Goal: Information Seeking & Learning: Learn about a topic

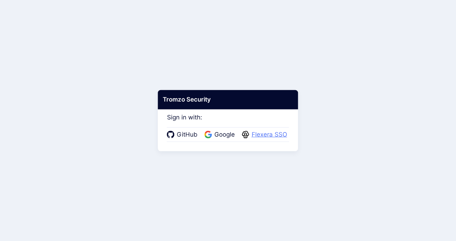
click at [273, 135] on span "Flexera SSO" at bounding box center [269, 134] width 40 height 9
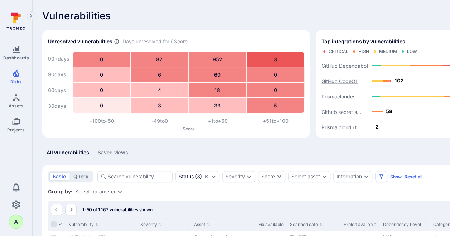
click at [335, 80] on text "GitHub CodeQL" at bounding box center [340, 81] width 37 height 6
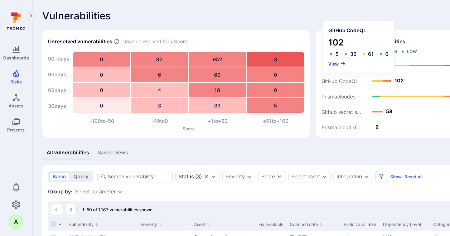
click at [334, 64] on button "View" at bounding box center [338, 63] width 18 height 5
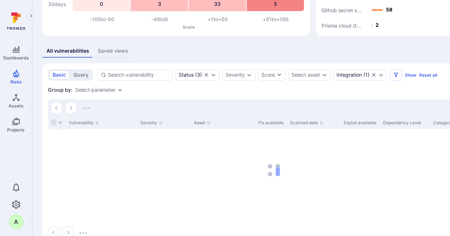
scroll to position [116, 0]
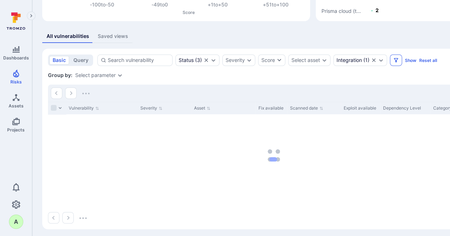
click at [396, 62] on icon "Filters" at bounding box center [396, 60] width 6 height 6
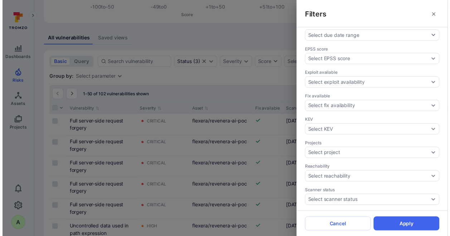
scroll to position [179, 0]
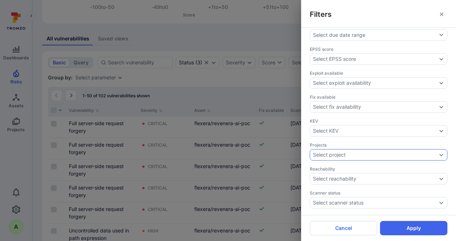
click at [439, 154] on icon "Expand dropdown" at bounding box center [441, 155] width 4 height 3
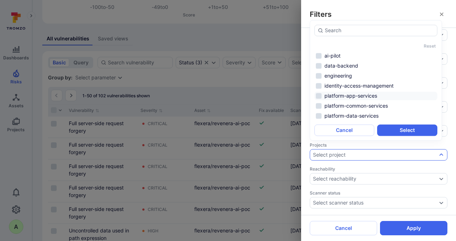
click at [357, 94] on li "platform-app-services" at bounding box center [375, 96] width 123 height 9
click at [407, 129] on button "Select" at bounding box center [407, 130] width 60 height 11
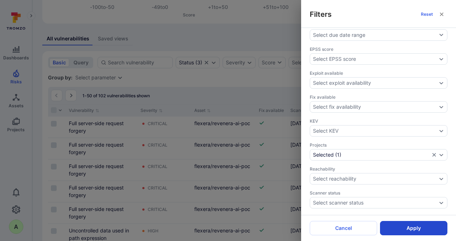
click at [410, 227] on button "Apply" at bounding box center [413, 228] width 67 height 14
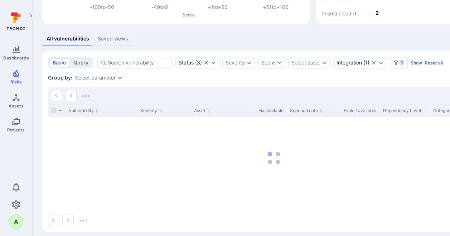
scroll to position [105, 0]
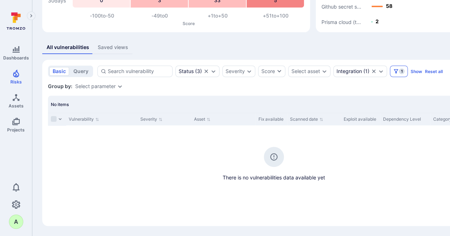
click at [401, 72] on span "1" at bounding box center [402, 71] width 6 height 6
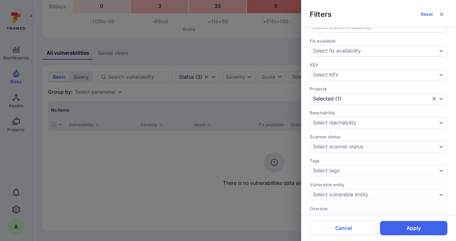
scroll to position [239, 0]
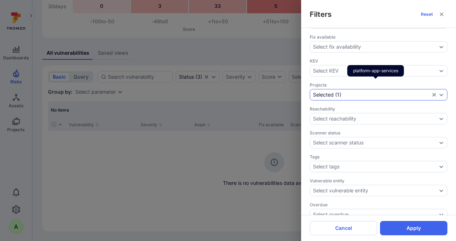
click at [438, 92] on icon "Expand dropdown" at bounding box center [441, 95] width 6 height 6
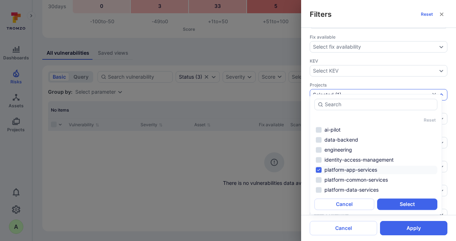
click at [327, 170] on li "platform-app-services" at bounding box center [375, 170] width 123 height 9
click at [335, 195] on div "Reset ai-pilot data-backend engineering identity-access-management platform-app…" at bounding box center [375, 154] width 123 height 111
click at [332, 192] on li "platform-data-services" at bounding box center [375, 190] width 123 height 9
click at [401, 203] on button "Select" at bounding box center [407, 204] width 60 height 11
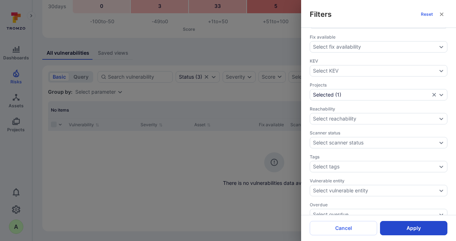
click at [407, 229] on button "Apply" at bounding box center [413, 228] width 67 height 14
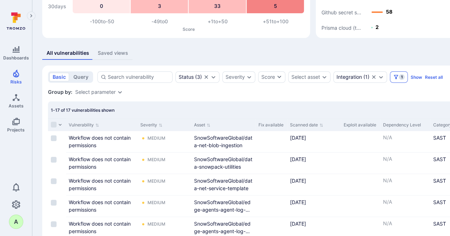
click at [401, 77] on span "1" at bounding box center [402, 77] width 6 height 6
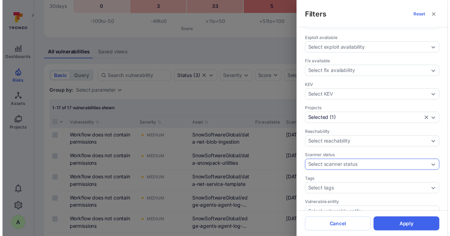
scroll to position [239, 0]
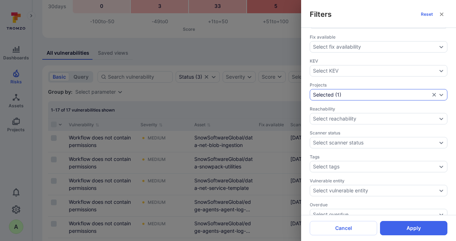
click at [439, 94] on icon "Expand dropdown" at bounding box center [441, 95] width 4 height 3
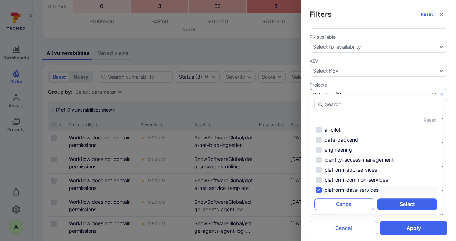
click at [344, 205] on button "Cancel" at bounding box center [344, 204] width 60 height 11
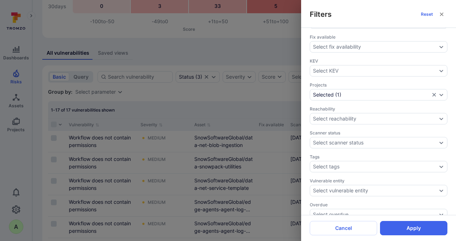
click at [271, 39] on div "Filters Reset Assignee Select assignee Asset context Select asset context Asset…" at bounding box center [228, 120] width 456 height 241
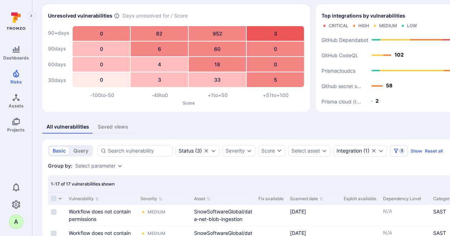
scroll to position [0, 0]
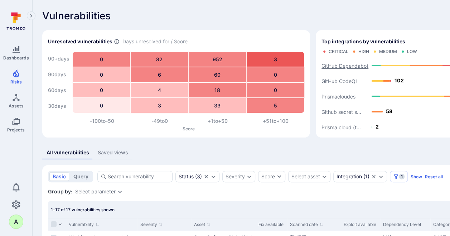
click at [335, 66] on text "GitHub Dependabot" at bounding box center [345, 66] width 47 height 6
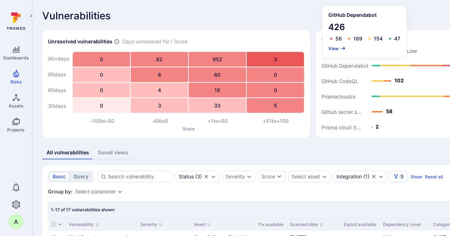
click at [330, 50] on button "View" at bounding box center [338, 48] width 18 height 5
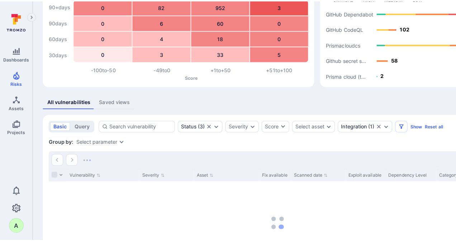
scroll to position [120, 0]
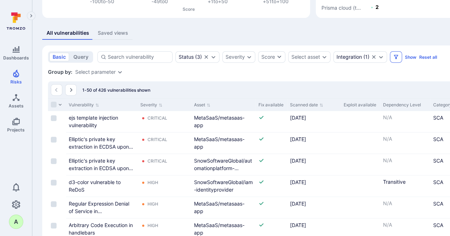
click at [396, 59] on icon "Filters" at bounding box center [396, 57] width 6 height 6
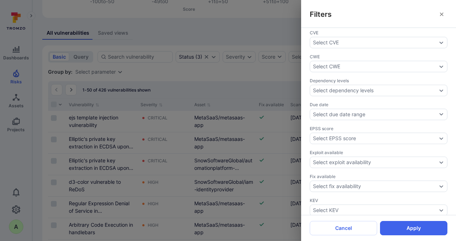
scroll to position [170, 0]
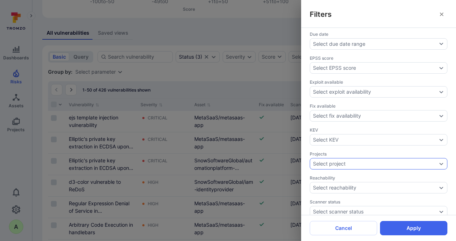
click at [438, 161] on icon "Expand dropdown" at bounding box center [441, 164] width 6 height 6
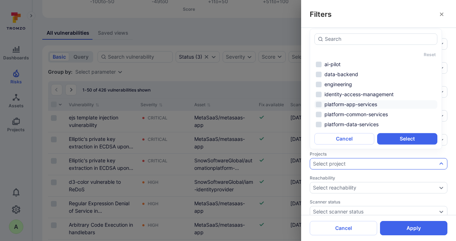
click at [344, 104] on li "platform-app-services" at bounding box center [375, 104] width 123 height 9
click at [399, 138] on button "Select" at bounding box center [407, 138] width 60 height 11
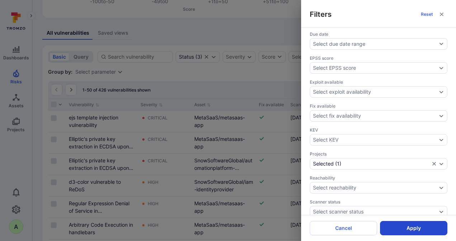
click at [401, 229] on button "Apply" at bounding box center [413, 228] width 67 height 14
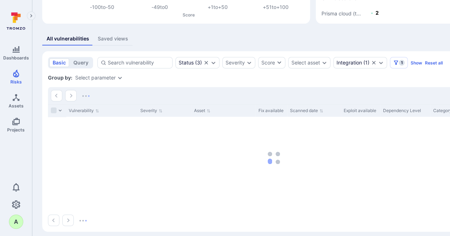
scroll to position [105, 0]
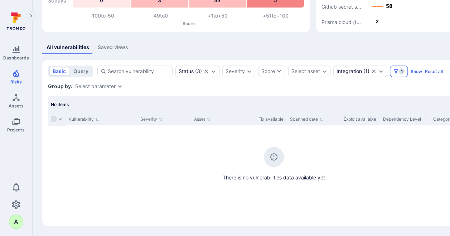
click at [397, 72] on icon "Filters" at bounding box center [396, 71] width 6 height 6
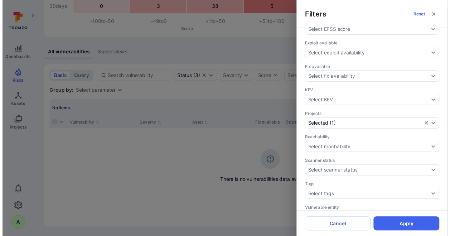
scroll to position [215, 0]
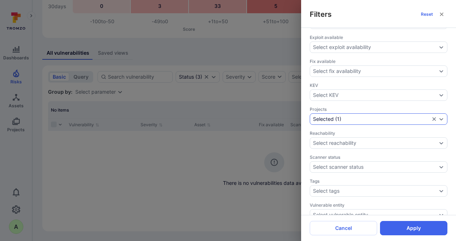
click at [438, 116] on icon "Expand dropdown" at bounding box center [441, 119] width 6 height 6
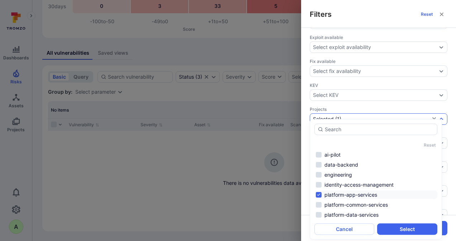
click at [345, 195] on li "platform-app-services" at bounding box center [375, 195] width 123 height 9
click at [348, 214] on li "platform-data-services" at bounding box center [375, 215] width 123 height 9
click at [397, 231] on button "Select" at bounding box center [407, 229] width 60 height 11
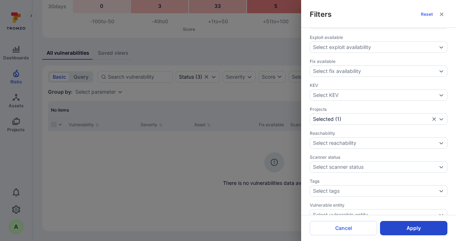
click at [414, 229] on button "Apply" at bounding box center [413, 228] width 67 height 14
